Goal: Information Seeking & Learning: Learn about a topic

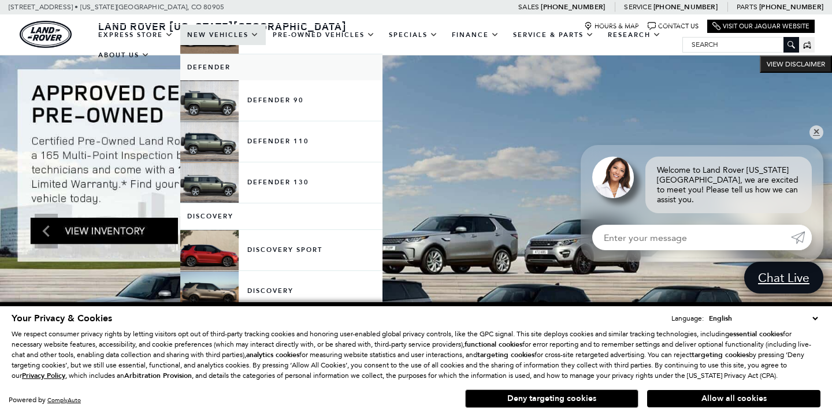
scroll to position [209, 0]
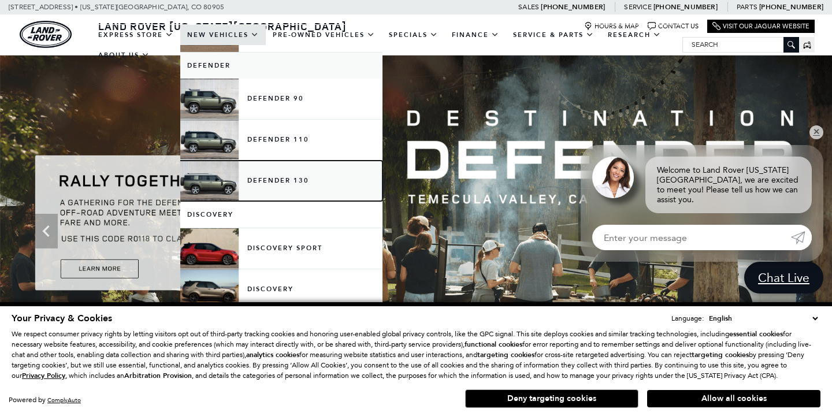
click at [211, 185] on link "Defender 130" at bounding box center [281, 181] width 202 height 40
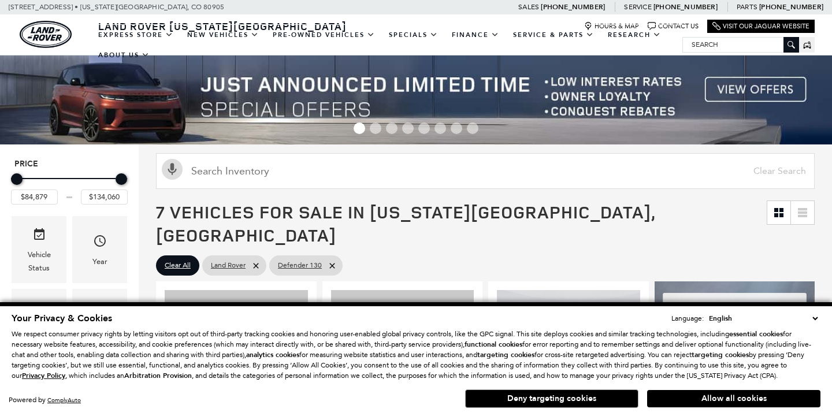
scroll to position [81, 0]
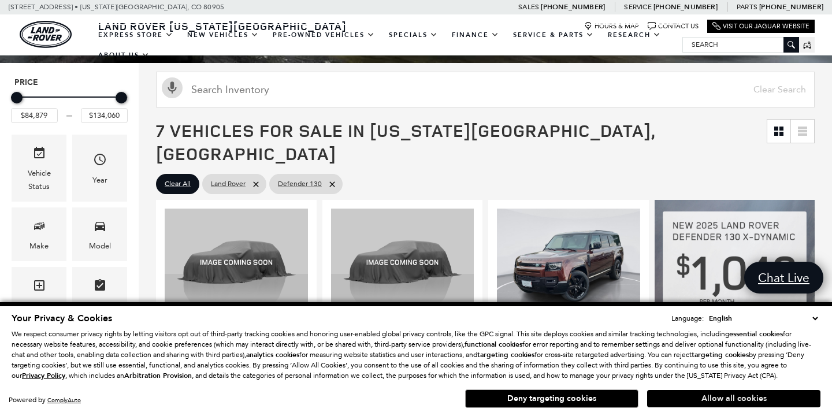
click at [724, 397] on button "Allow all cookies" at bounding box center [733, 398] width 173 height 17
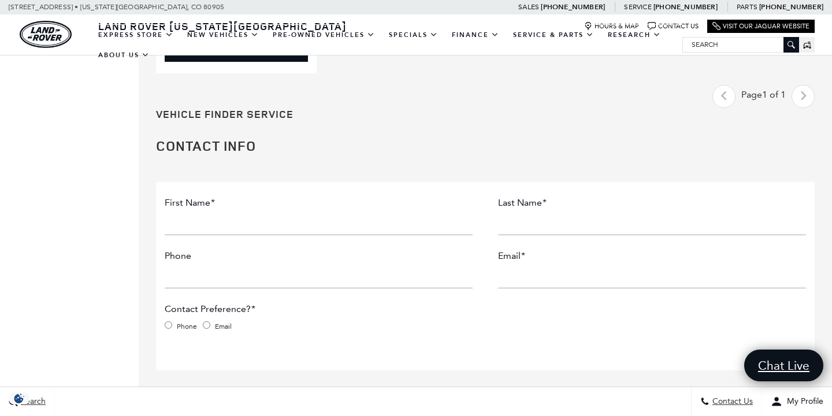
scroll to position [1382, 0]
